Goal: Check status: Check status

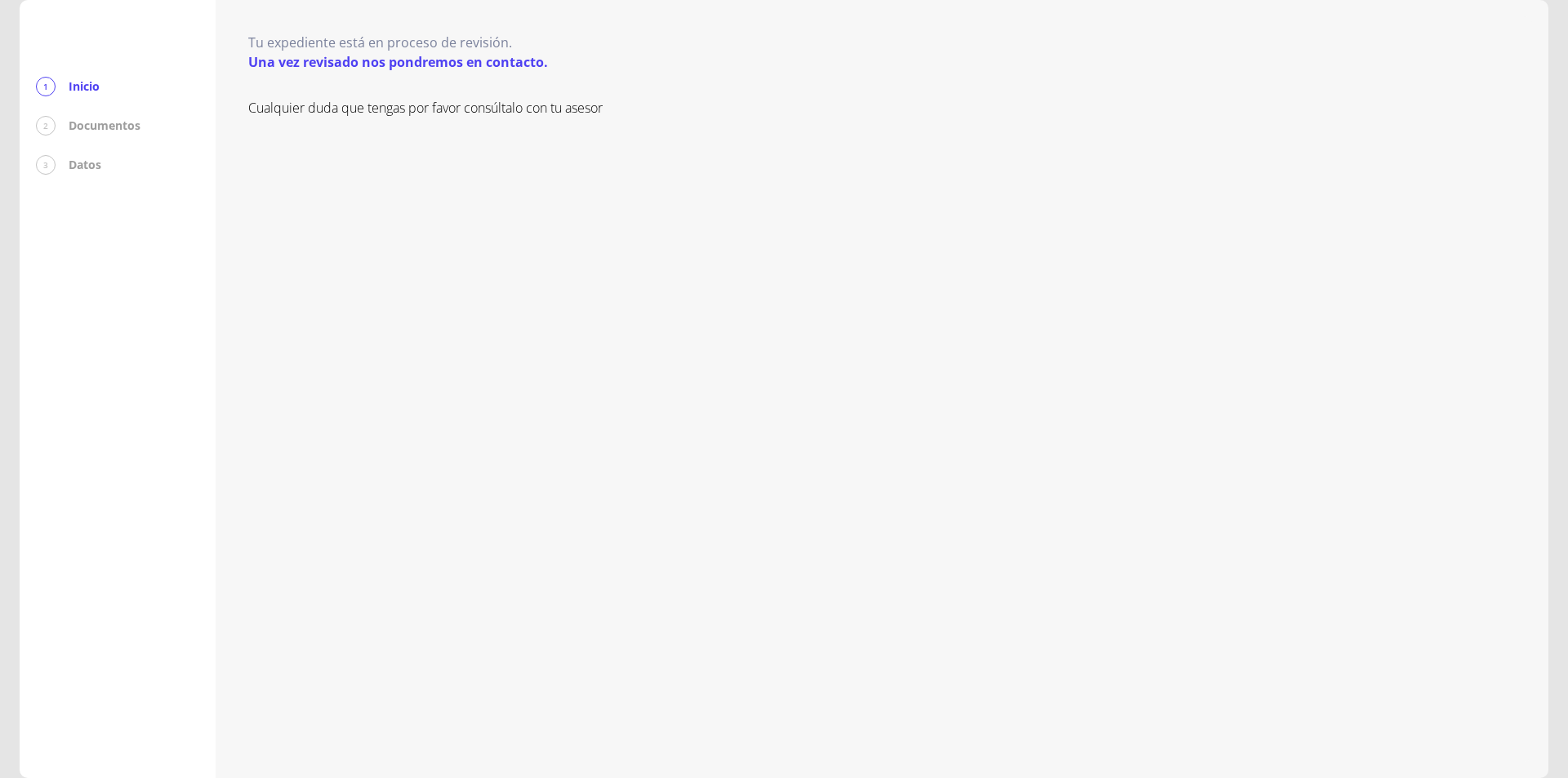
click at [314, 75] on div "Tu expediente está en proceso de revisión. Una vez revisado nos pondremos en co…" at bounding box center [882, 389] width 1267 height 713
click at [93, 85] on p "Inicio" at bounding box center [84, 87] width 31 height 17
click at [43, 90] on div "1" at bounding box center [45, 86] width 19 height 19
click at [67, 167] on div "3 Datos" at bounding box center [118, 164] width 163 height 19
